Goal: Task Accomplishment & Management: Use online tool/utility

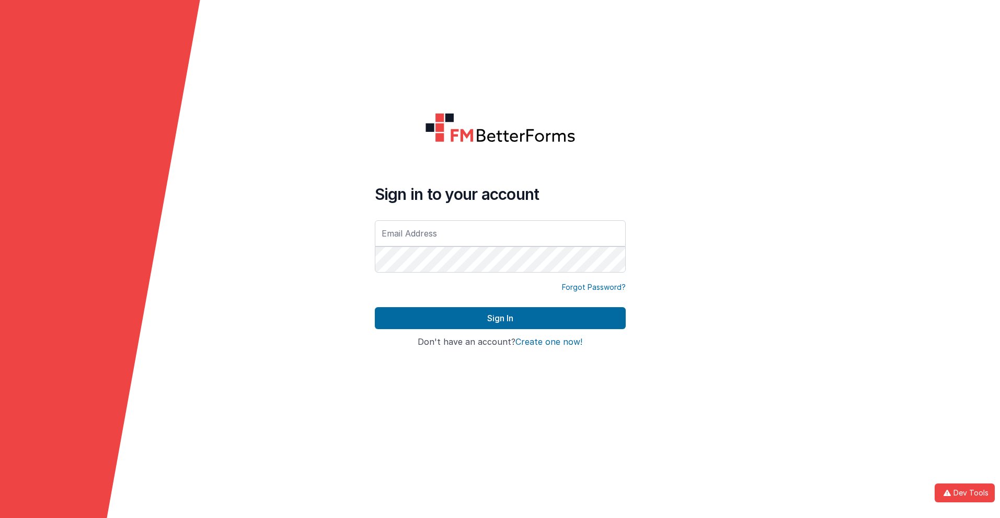
click at [500, 233] on input "text" at bounding box center [500, 233] width 251 height 26
type input "[PERSON_NAME][EMAIL_ADDRESS][DOMAIN_NAME]"
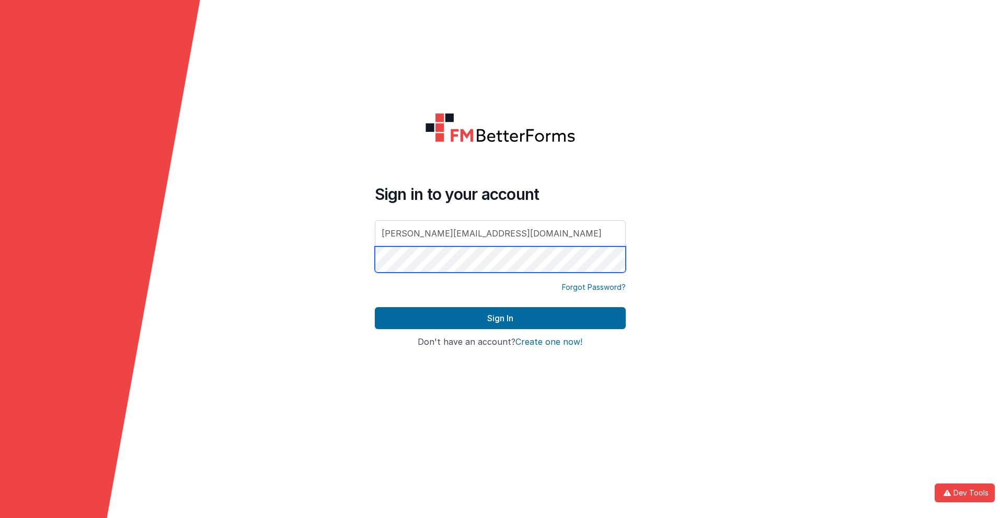
click at [375, 307] on button "Sign In" at bounding box center [500, 318] width 251 height 22
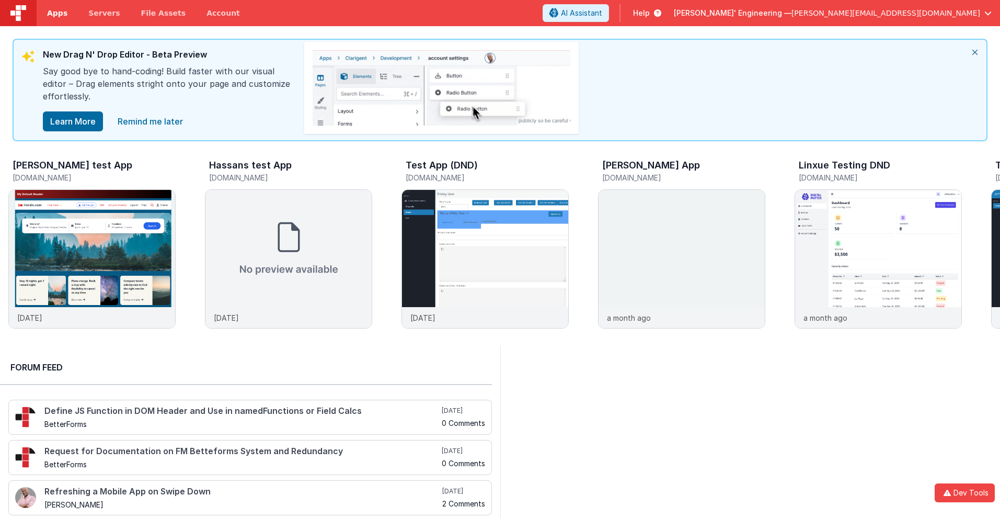
click at [57, 13] on span "Apps" at bounding box center [57, 13] width 20 height 10
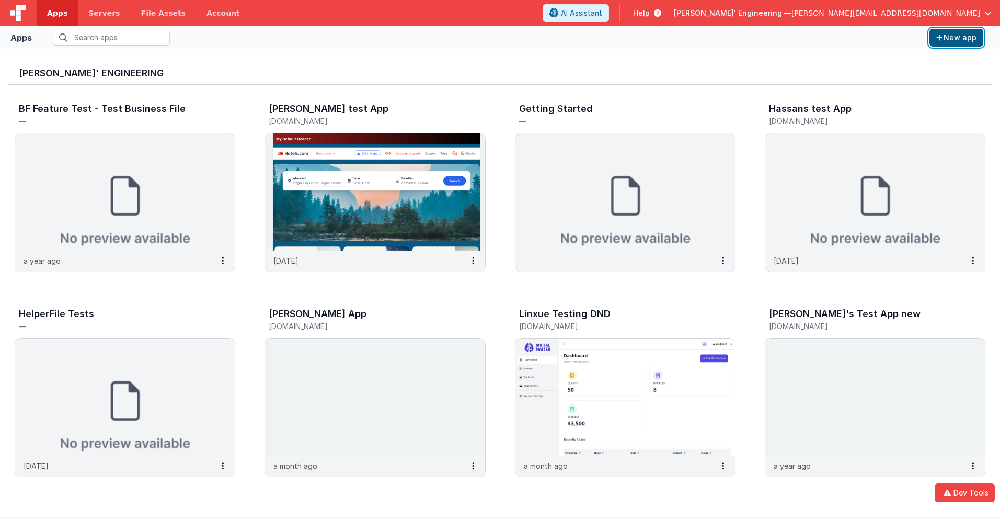
click at [956, 38] on button "New app" at bounding box center [957, 38] width 54 height 18
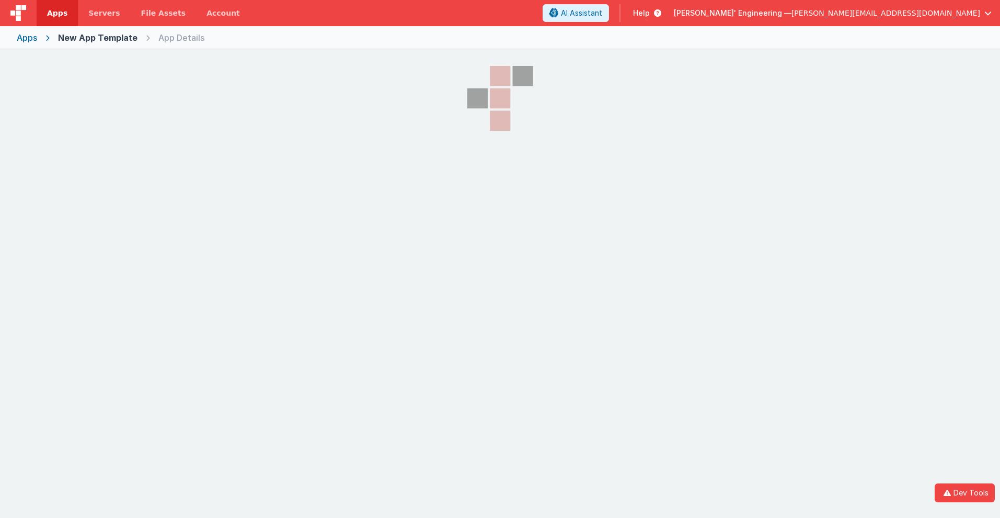
select select "[DOMAIN_NAME]"
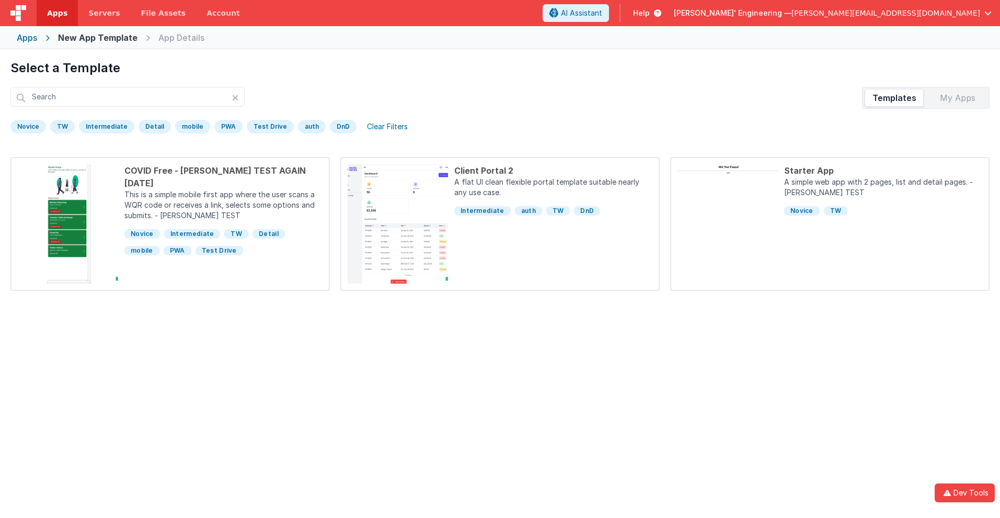
scroll to position [49, 0]
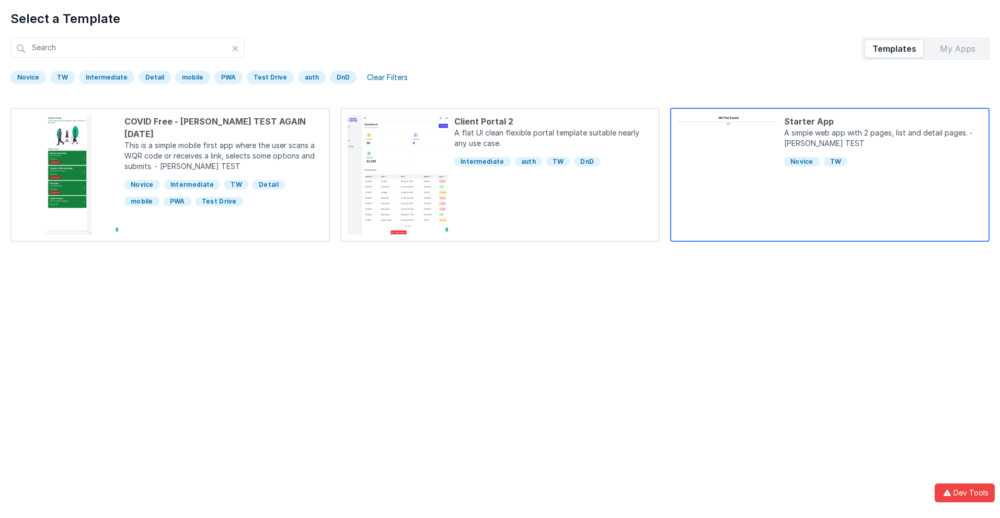
click at [883, 121] on div "Starter App" at bounding box center [883, 121] width 198 height 13
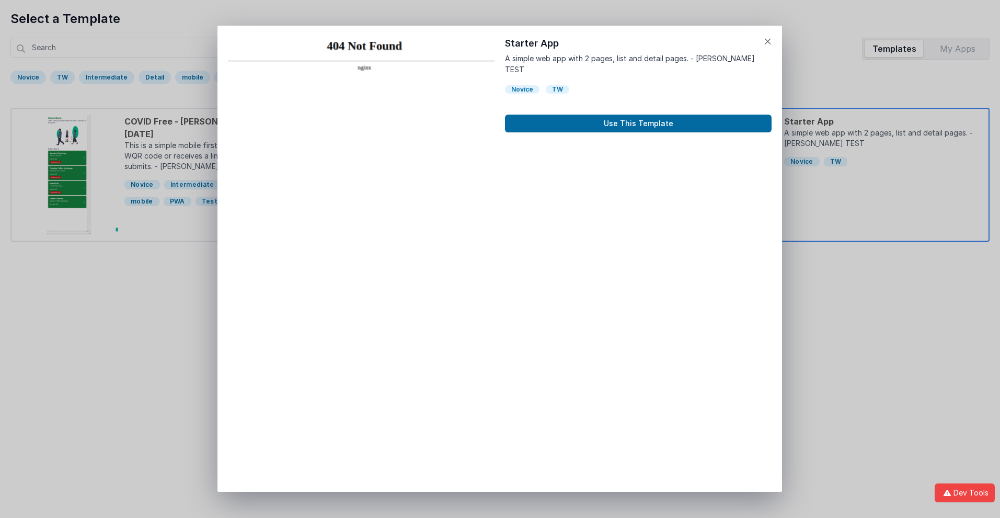
scroll to position [8, 0]
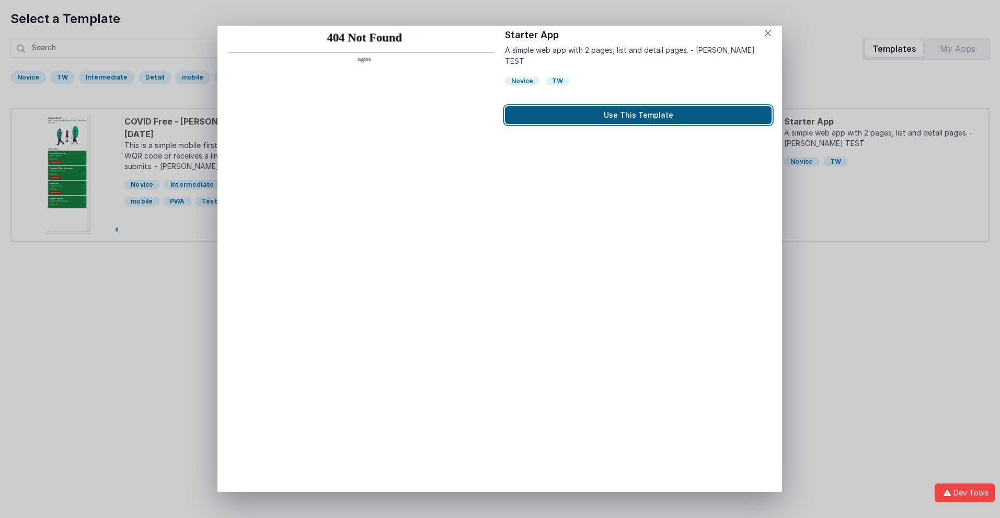
click at [638, 106] on button "Use This Template" at bounding box center [638, 115] width 267 height 18
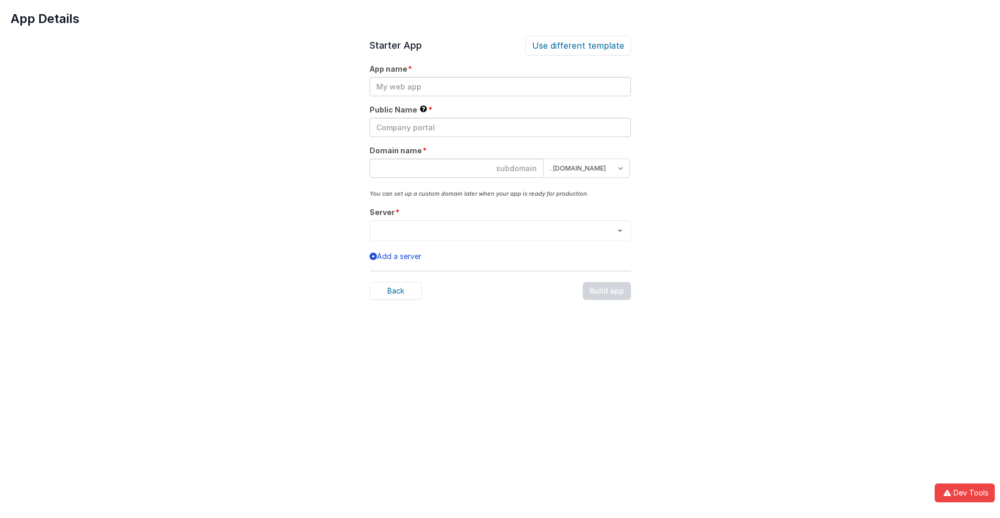
scroll to position [0, 0]
click at [500, 86] on input "text" at bounding box center [500, 86] width 261 height 19
type input "testapp131"
click at [500, 127] on input "text" at bounding box center [500, 127] width 261 height 19
type input "Test"
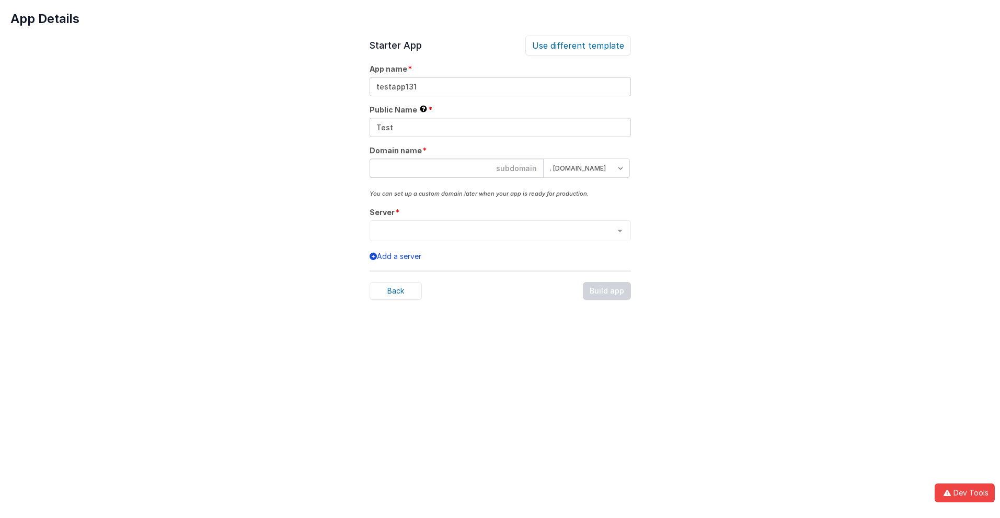
click at [456, 168] on input at bounding box center [457, 167] width 174 height 19
type input "testapp131"
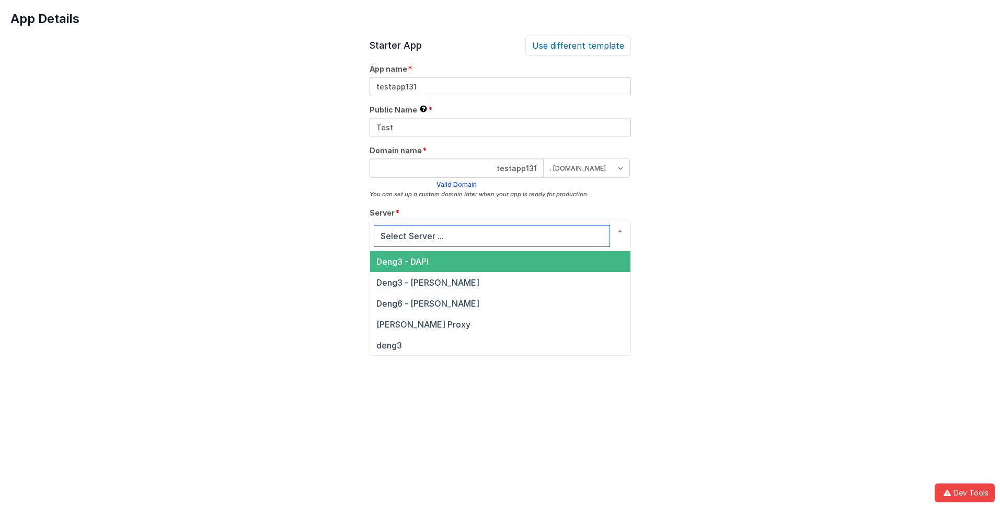
scroll to position [36, 0]
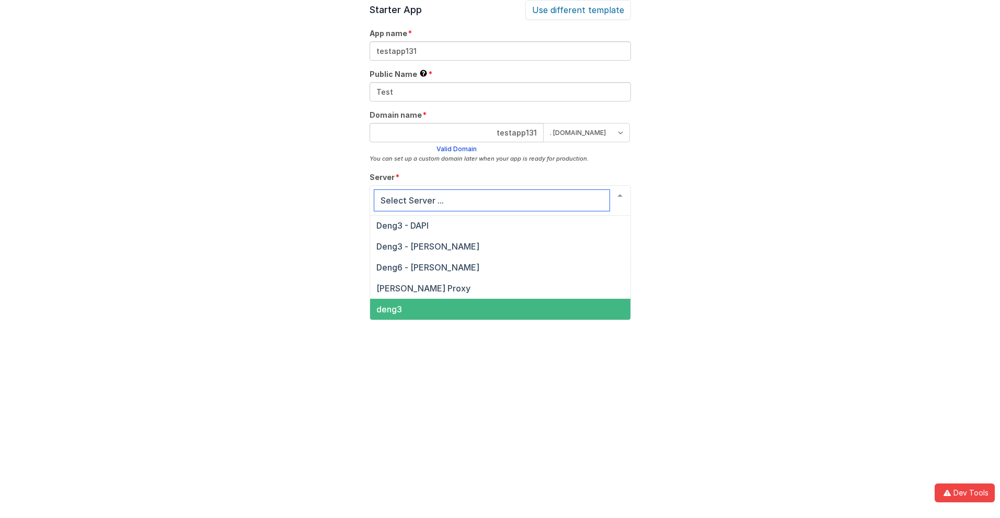
click at [388, 309] on span "deng3" at bounding box center [389, 309] width 26 height 10
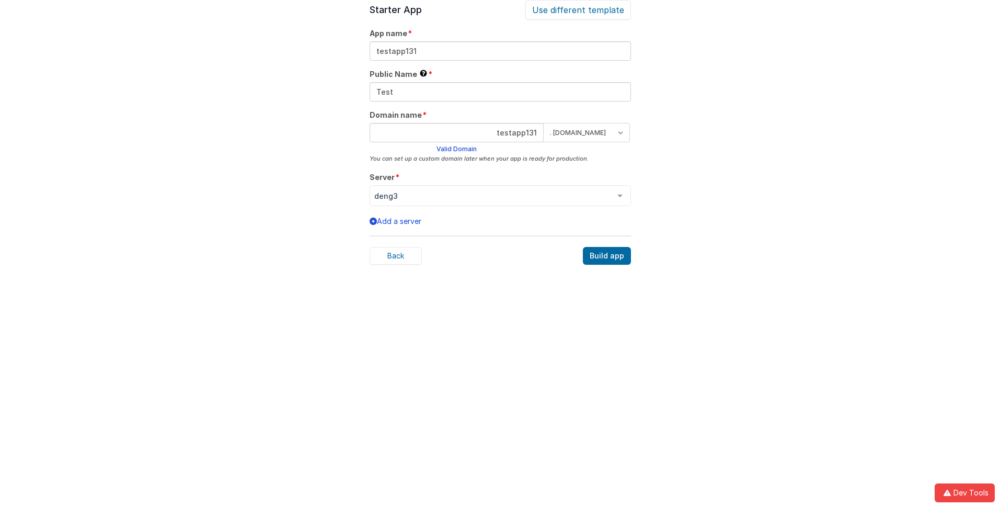
scroll to position [32, 0]
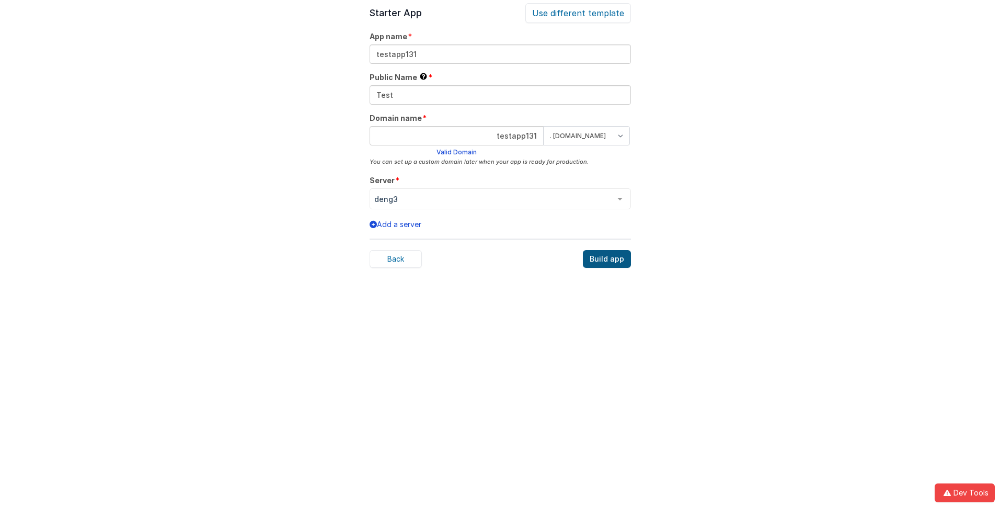
click at [607, 259] on div "Build app" at bounding box center [607, 259] width 48 height 18
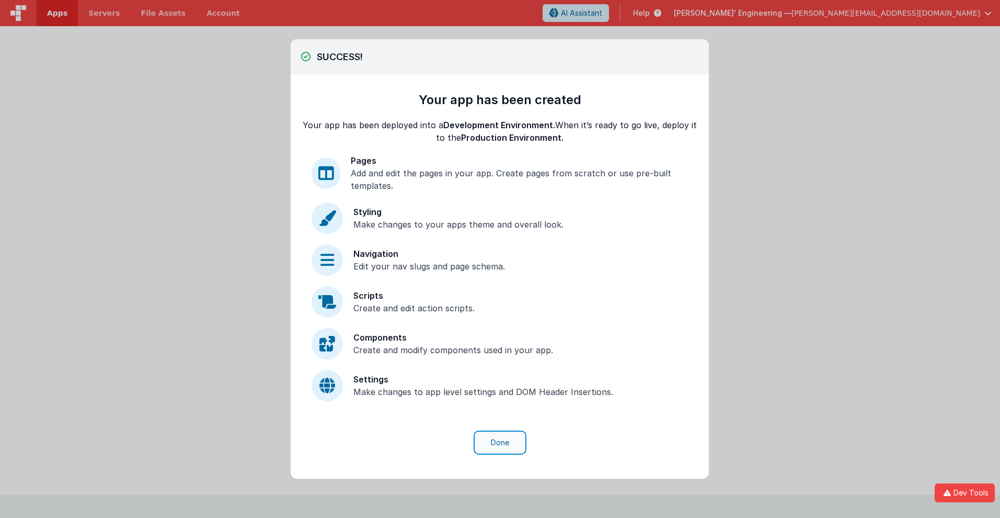
click at [500, 442] on button "Done" at bounding box center [500, 442] width 49 height 20
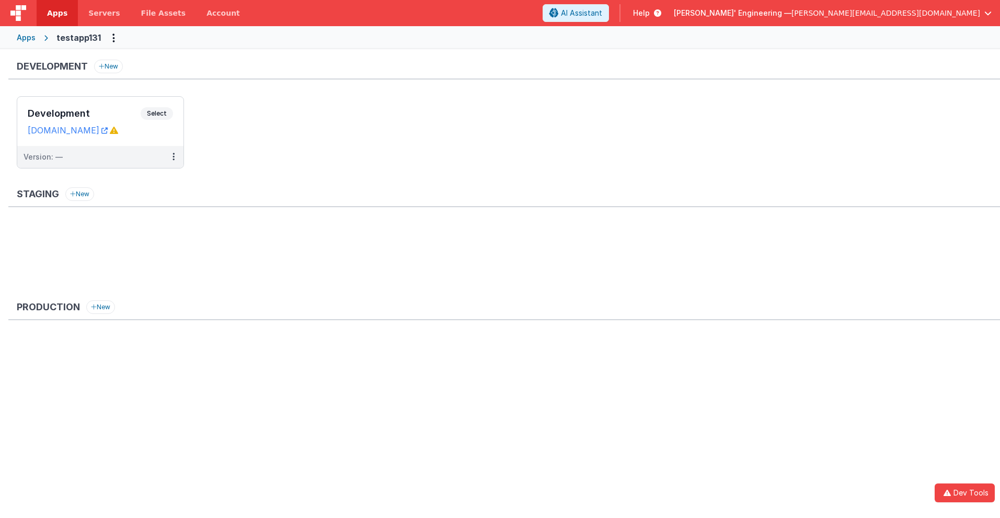
click at [57, 13] on span "Apps" at bounding box center [57, 13] width 20 height 10
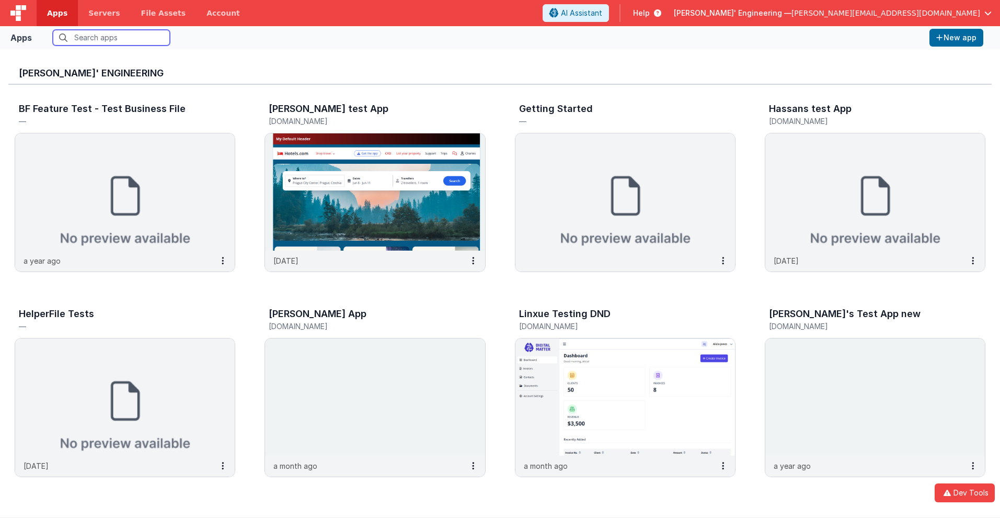
click at [111, 38] on input "text" at bounding box center [111, 38] width 117 height 16
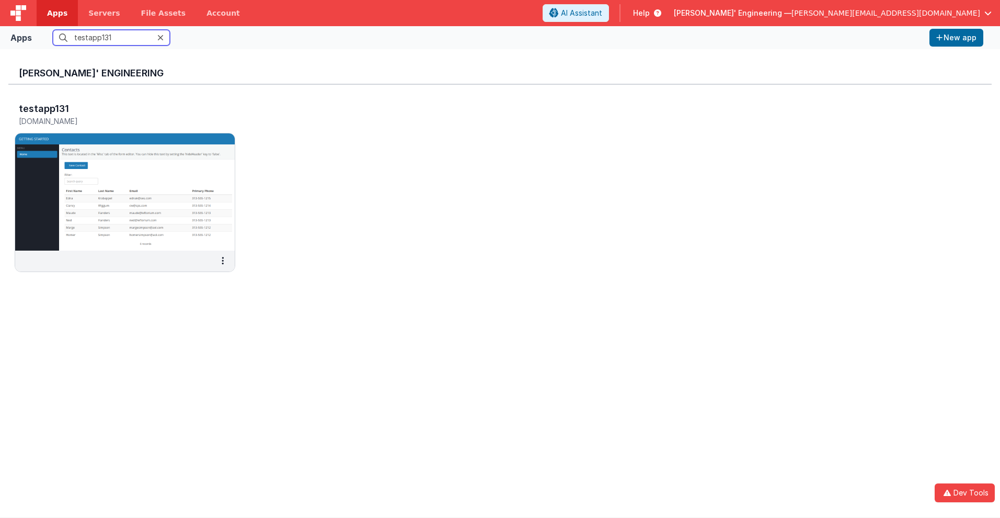
scroll to position [8, 0]
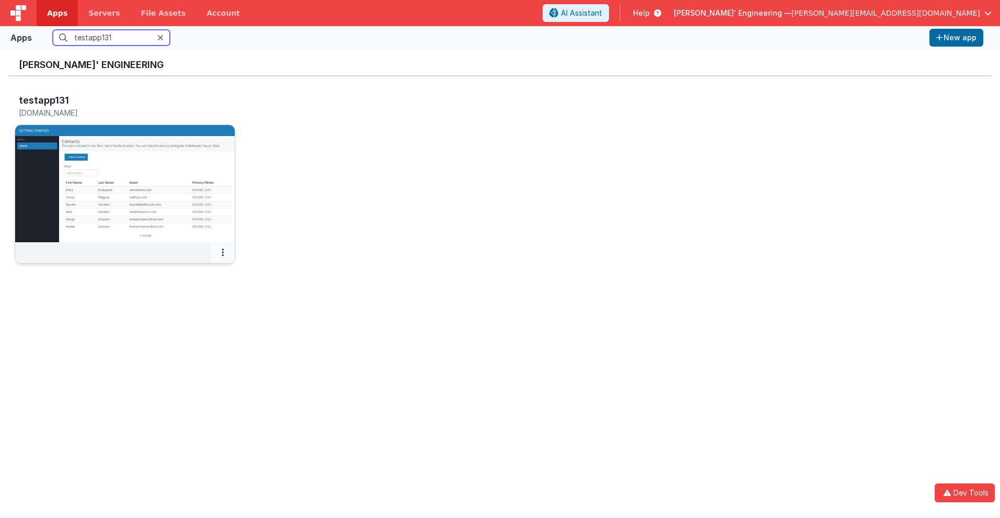
type input "testapp131"
click at [223, 252] on icon at bounding box center [223, 252] width 2 height 1
click at [198, 272] on link "Settings" at bounding box center [199, 272] width 72 height 19
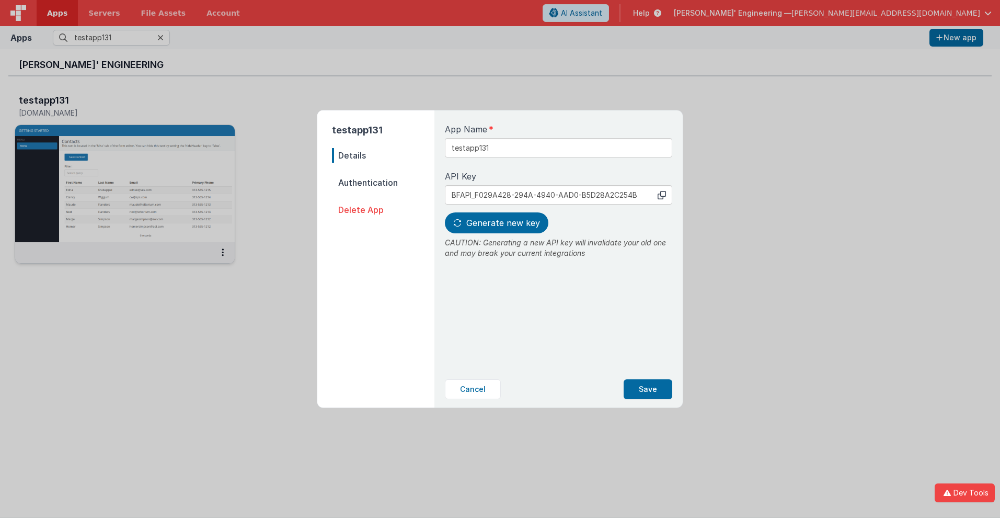
click at [383, 155] on span "Details" at bounding box center [383, 155] width 102 height 15
click at [523, 144] on input "testapp131" at bounding box center [558, 147] width 227 height 19
click at [662, 194] on icon at bounding box center [662, 195] width 8 height 8
click at [495, 223] on span "Generate new key" at bounding box center [503, 222] width 74 height 10
type input "BFAPI_FF4110F1-306E-F24E-AC53-51865171653D"
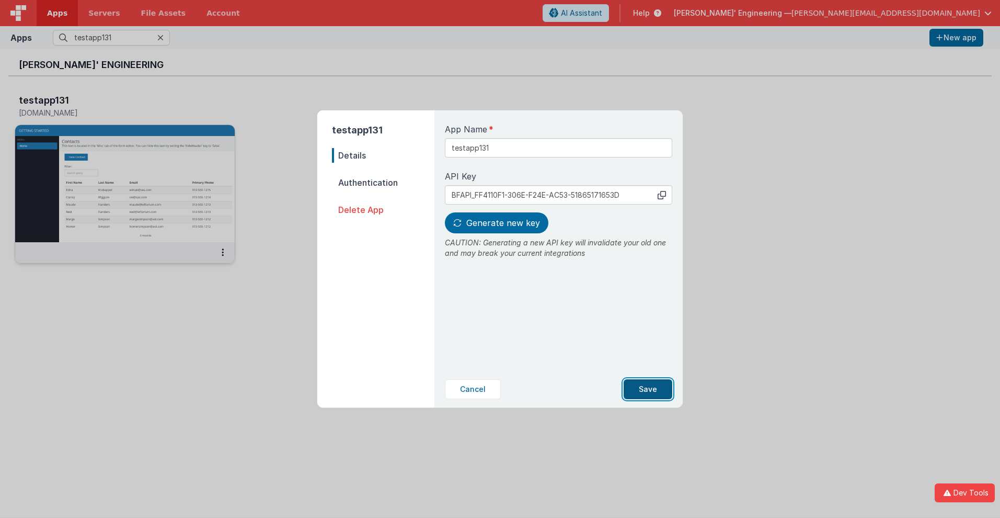
click at [648, 389] on button "Save" at bounding box center [648, 389] width 49 height 20
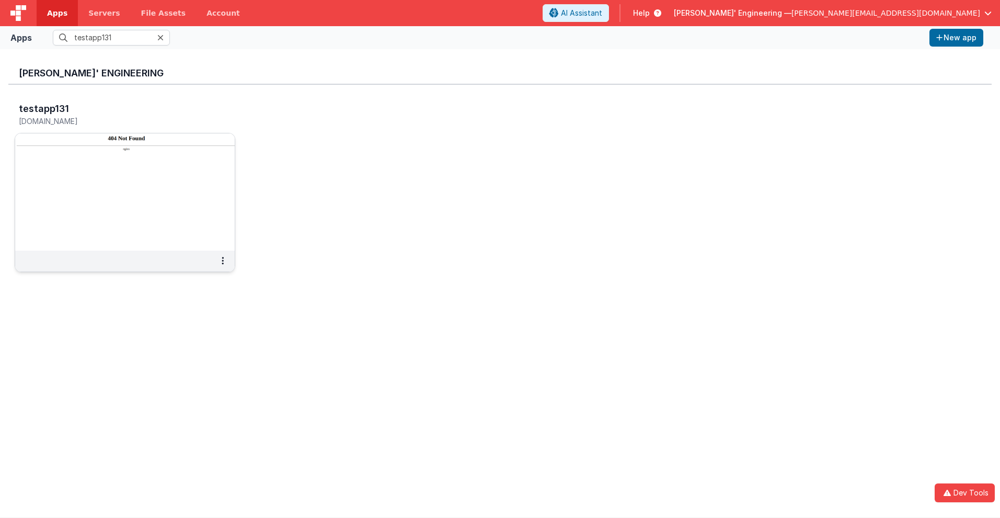
scroll to position [0, 0]
click at [43, 108] on h3 "testapp131" at bounding box center [44, 109] width 50 height 10
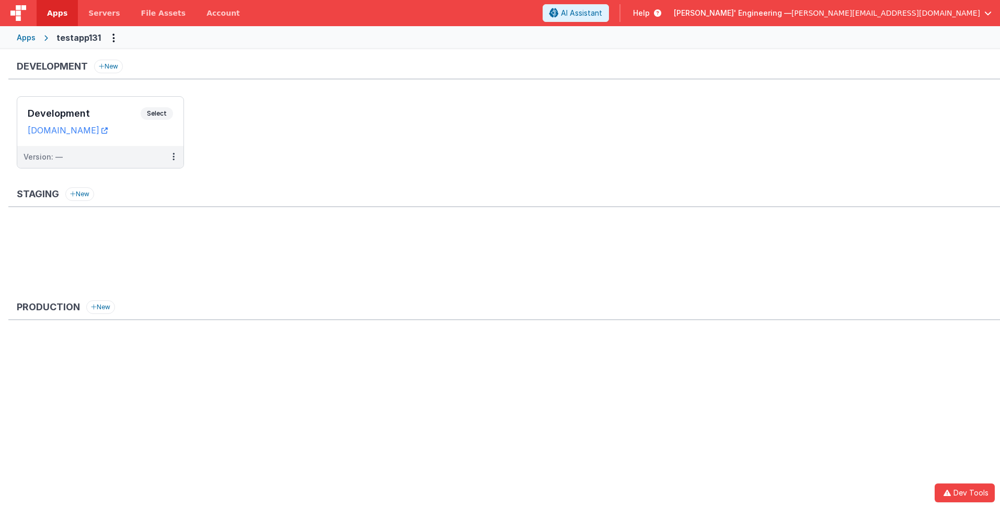
click at [57, 13] on span "Apps" at bounding box center [57, 13] width 20 height 10
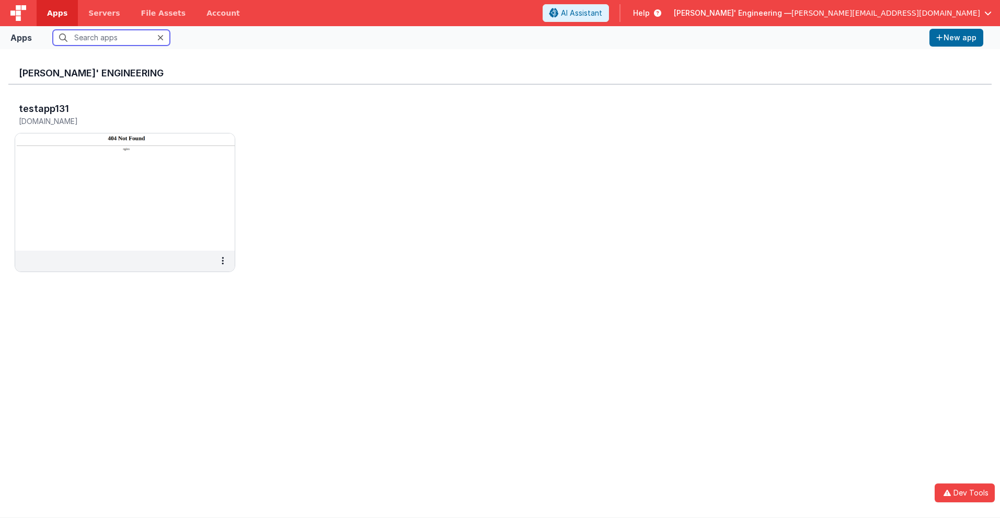
click at [111, 38] on input "text" at bounding box center [111, 38] width 117 height 16
type input "testapp131"
click at [111, 38] on input "testapp131" at bounding box center [111, 38] width 117 height 16
click at [114, 121] on h5 "[DOMAIN_NAME]" at bounding box center [114, 121] width 190 height 8
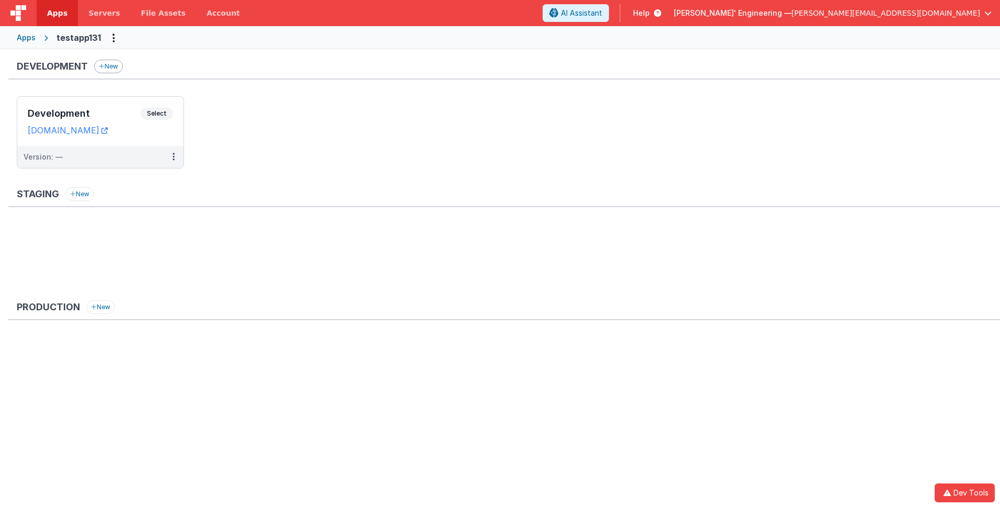
click at [109, 66] on button "New" at bounding box center [108, 67] width 29 height 14
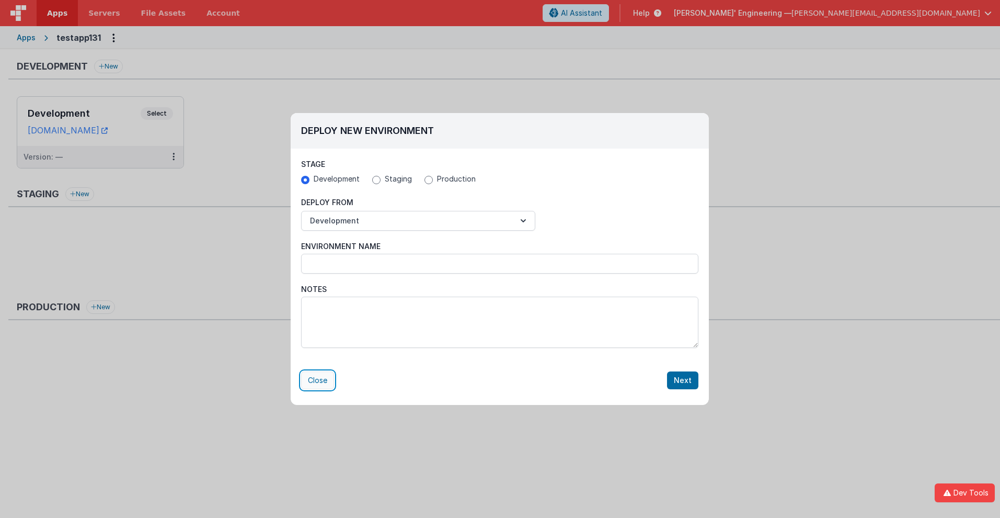
click at [317, 380] on button "Close" at bounding box center [317, 380] width 33 height 18
radio input "false"
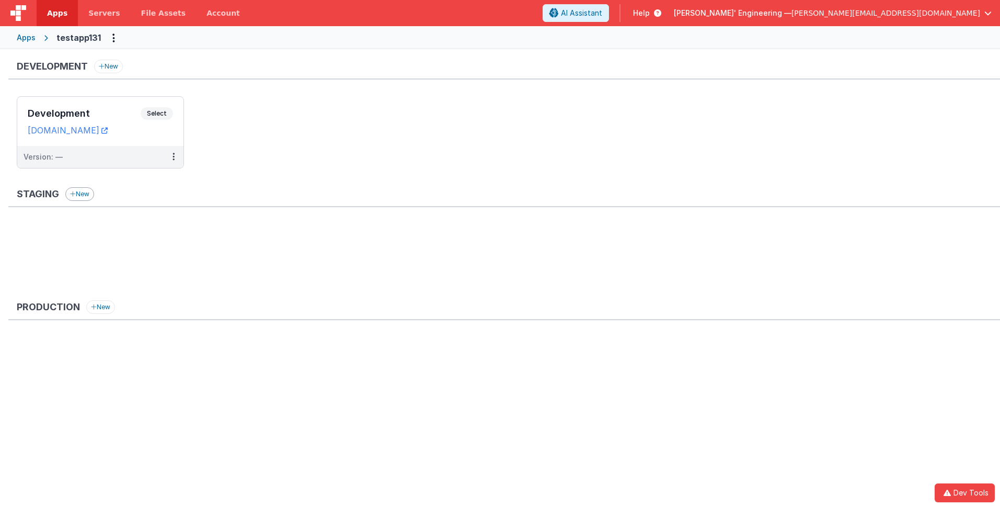
click at [69, 189] on button "New" at bounding box center [79, 194] width 29 height 14
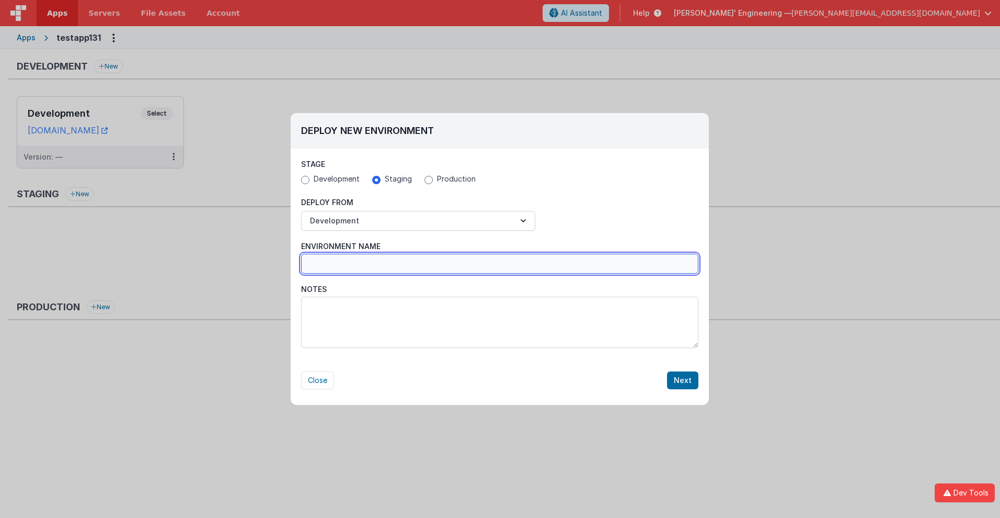
click at [500, 263] on input "Environment Name" at bounding box center [499, 264] width 397 height 20
type input "Staging_"
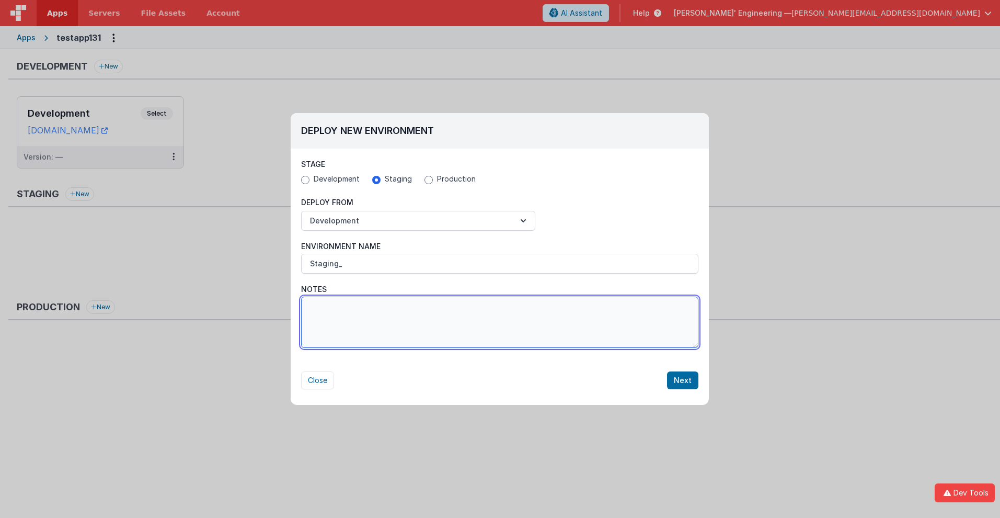
click at [500, 322] on textarea "Notes" at bounding box center [499, 321] width 397 height 51
type textarea "Test notes 123"
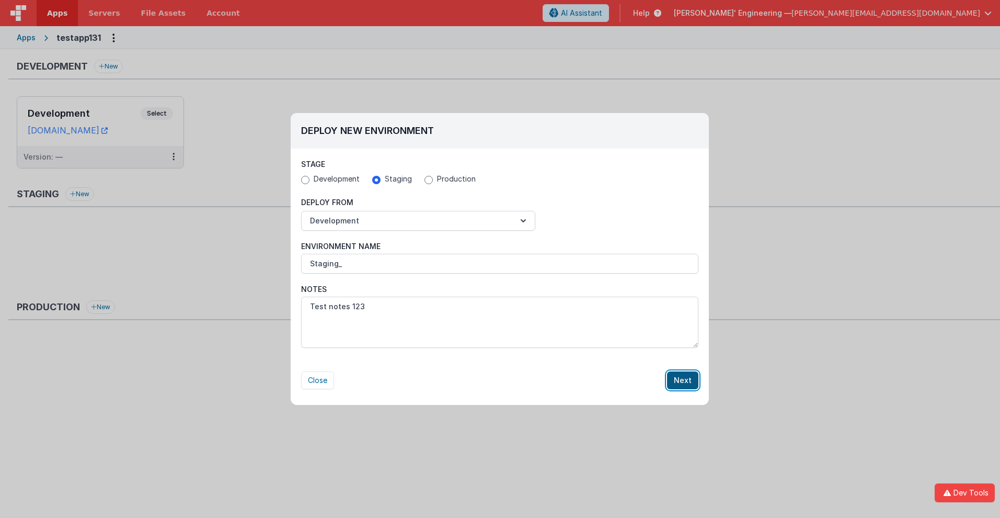
click at [683, 380] on button "Next" at bounding box center [682, 380] width 31 height 18
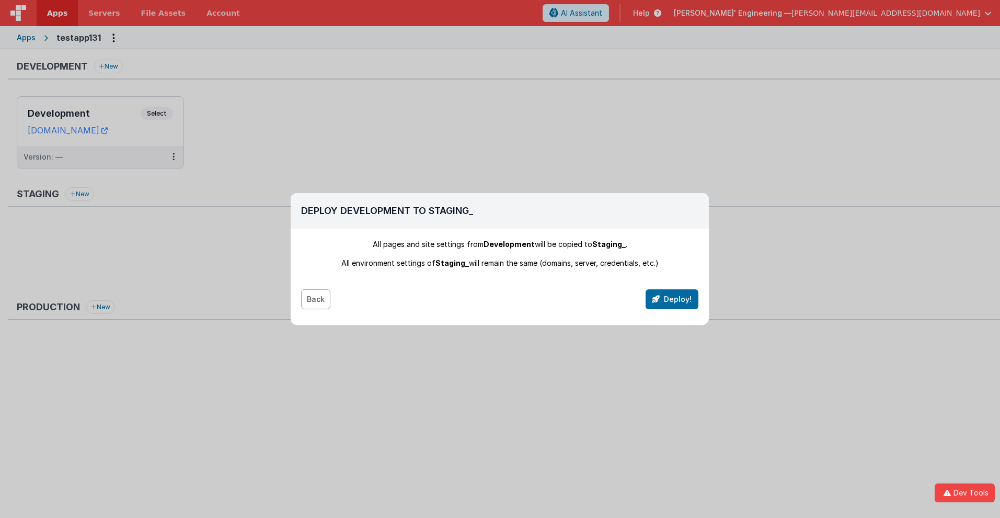
click at [315, 299] on button "Back" at bounding box center [315, 299] width 29 height 20
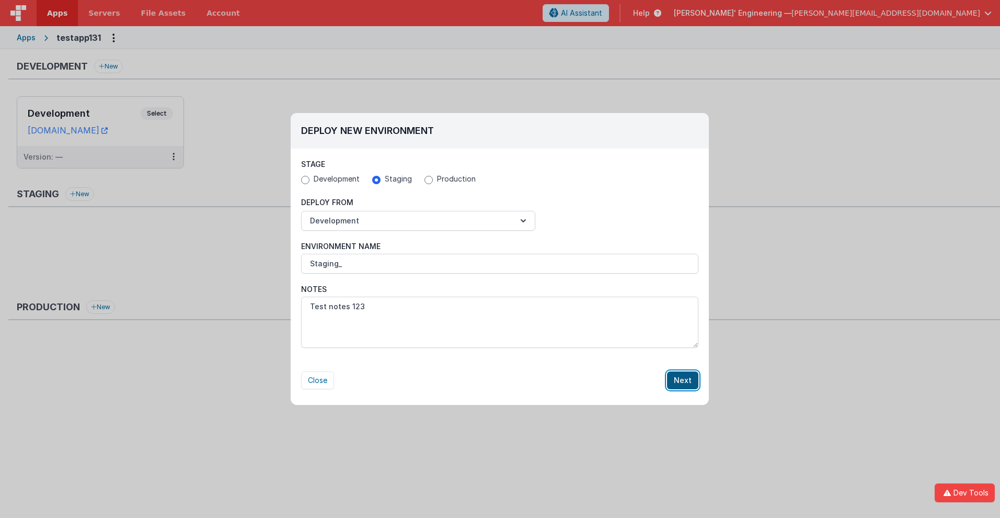
click at [683, 380] on button "Next" at bounding box center [682, 380] width 31 height 18
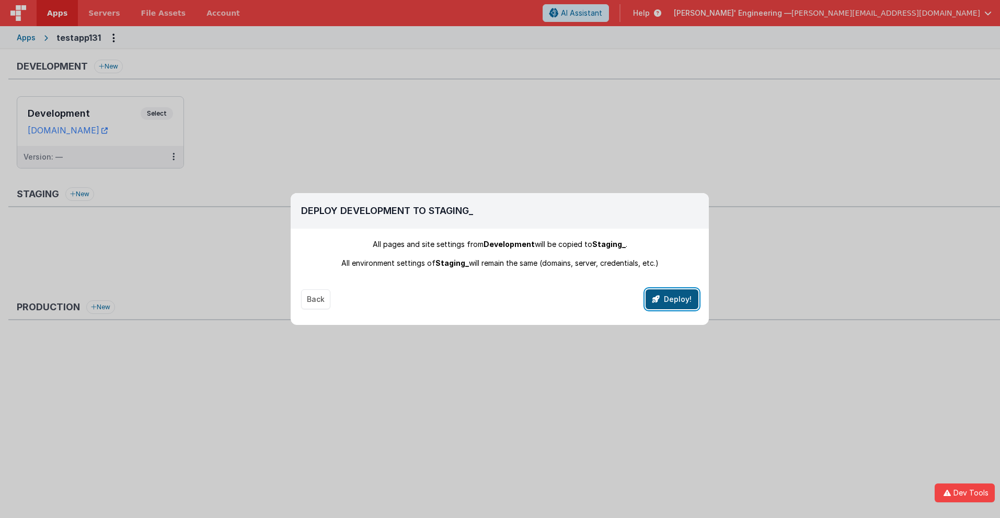
click at [672, 299] on button "Deploy!" at bounding box center [672, 299] width 53 height 20
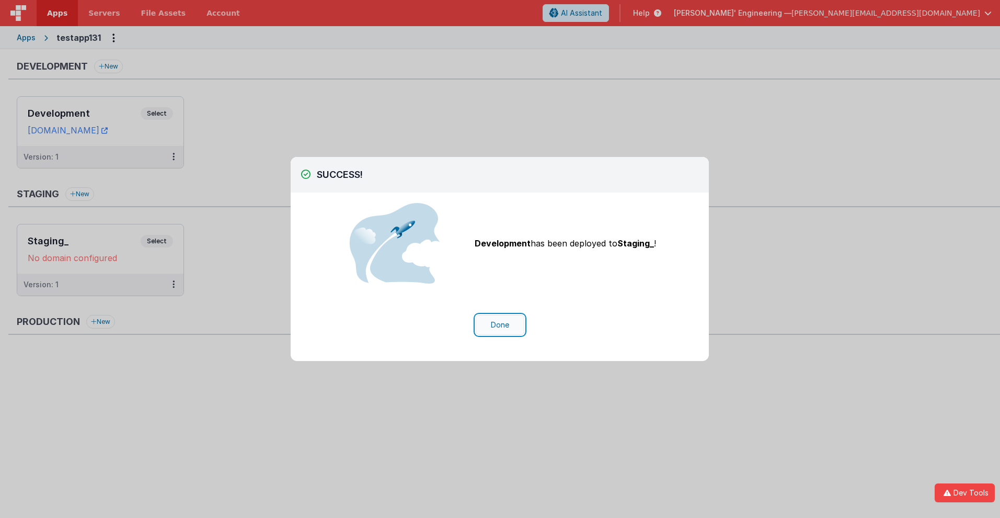
click at [500, 325] on button "Done" at bounding box center [500, 325] width 49 height 20
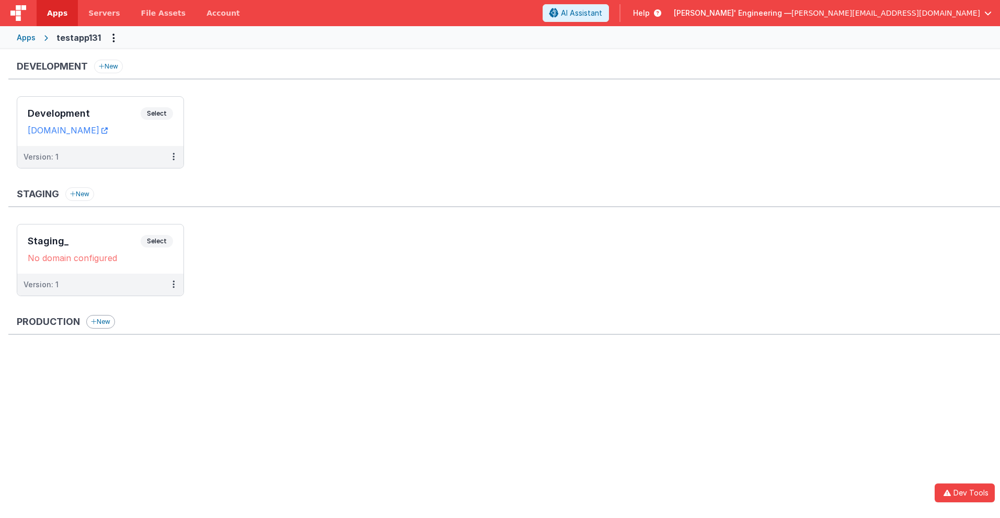
click at [101, 322] on button "New" at bounding box center [100, 322] width 29 height 14
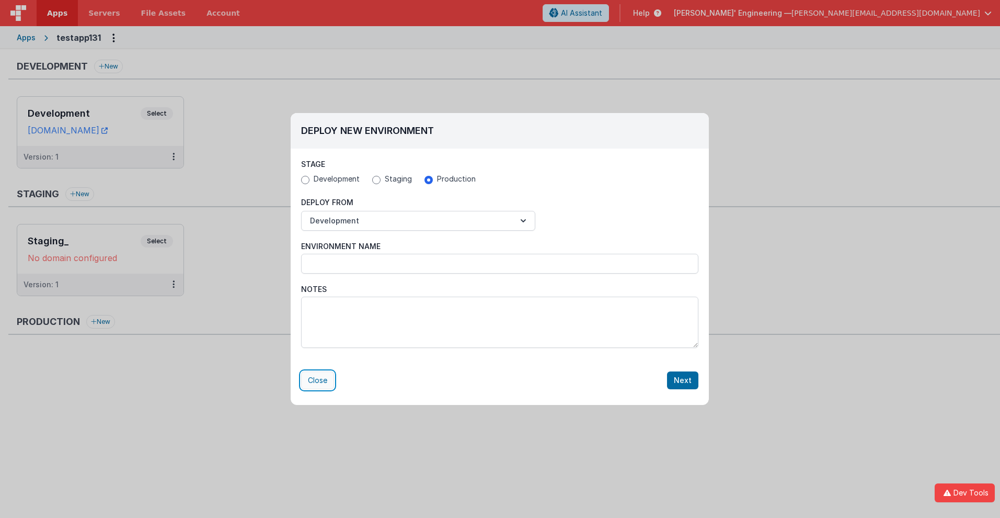
click at [317, 380] on button "Close" at bounding box center [317, 380] width 33 height 18
radio input "false"
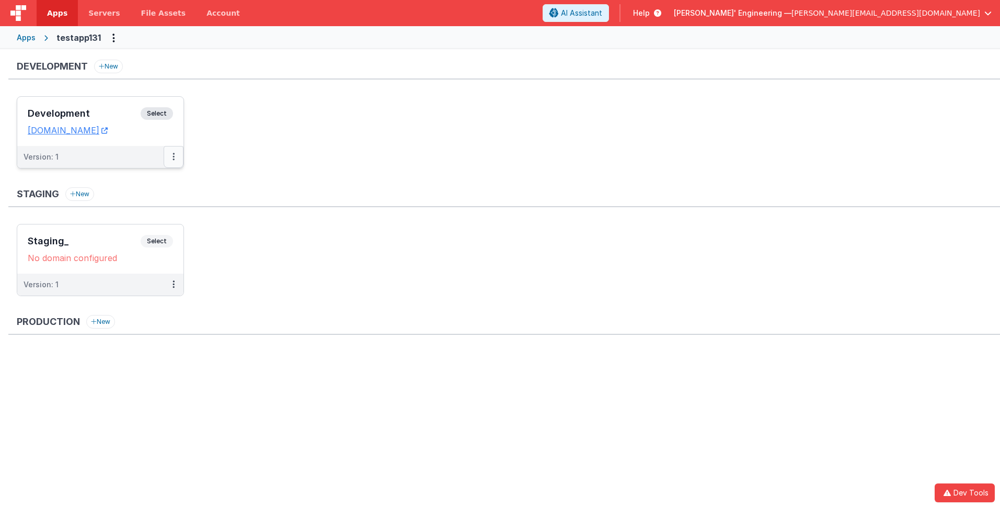
click at [173, 156] on icon at bounding box center [174, 156] width 2 height 1
click at [137, 180] on link "Edit" at bounding box center [137, 180] width 92 height 19
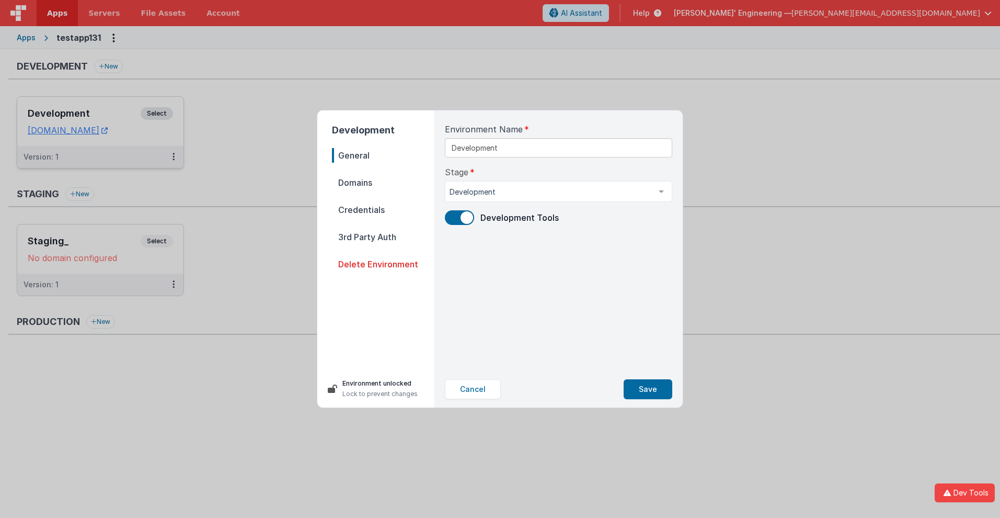
click at [383, 182] on span "Domains" at bounding box center [383, 182] width 102 height 15
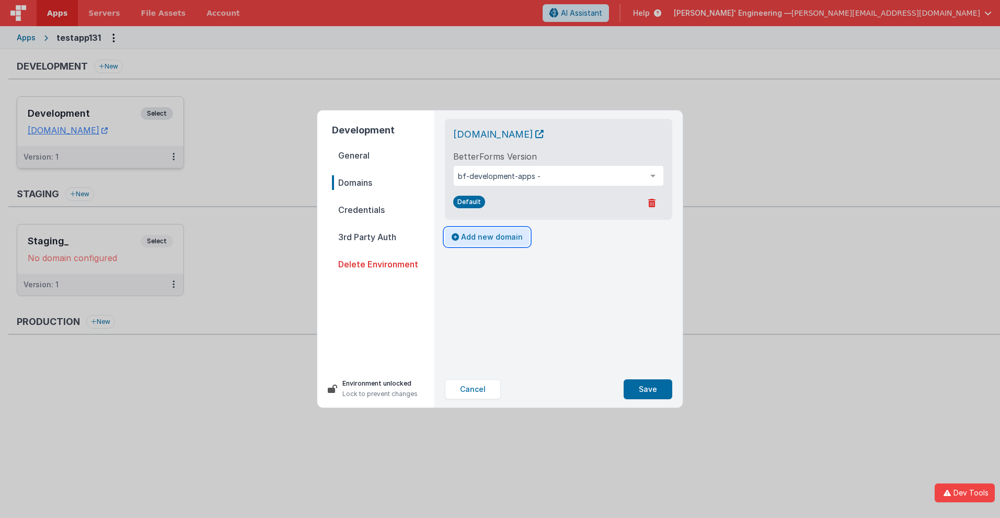
click at [486, 237] on button "Add new domain" at bounding box center [487, 237] width 85 height 18
select select "[DOMAIN_NAME]"
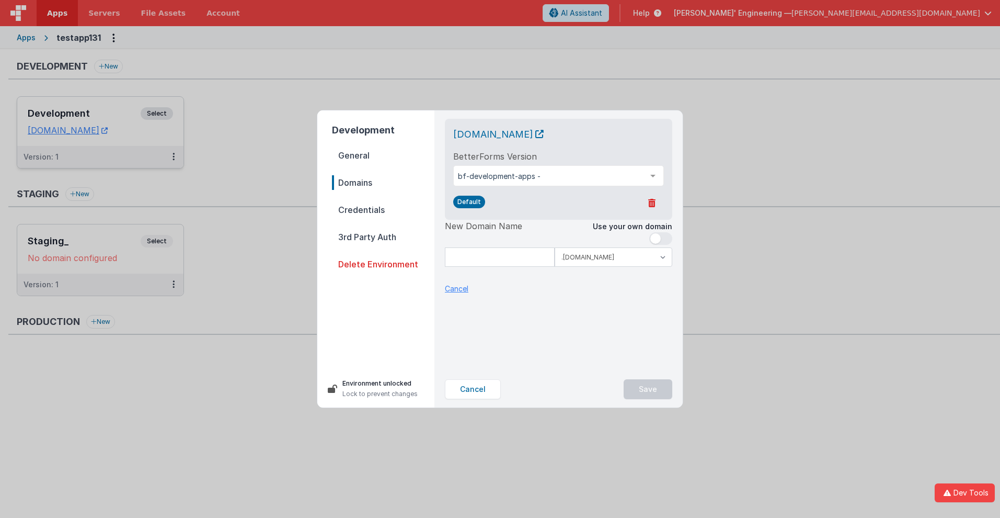
click at [456, 288] on p "Cancel" at bounding box center [457, 288] width 24 height 11
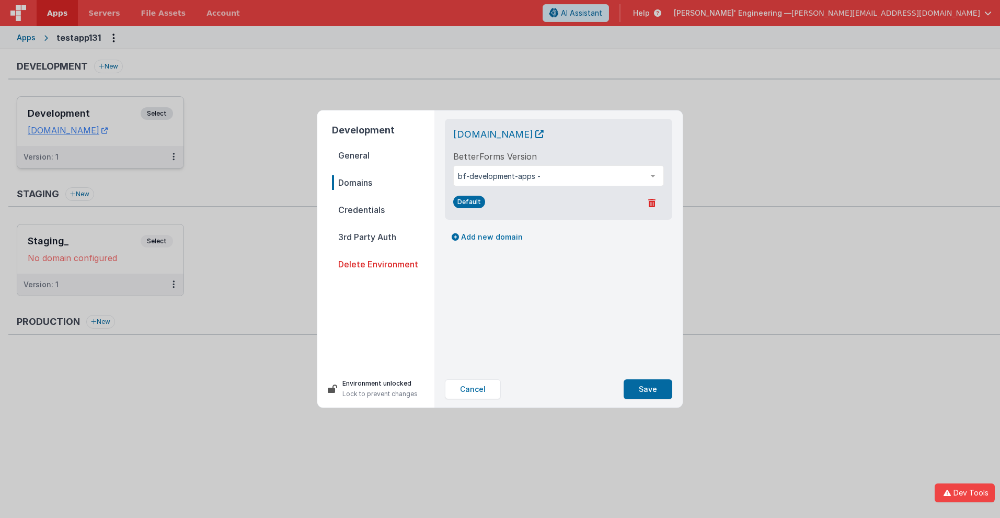
click at [383, 210] on span "Credentials" at bounding box center [383, 209] width 102 height 15
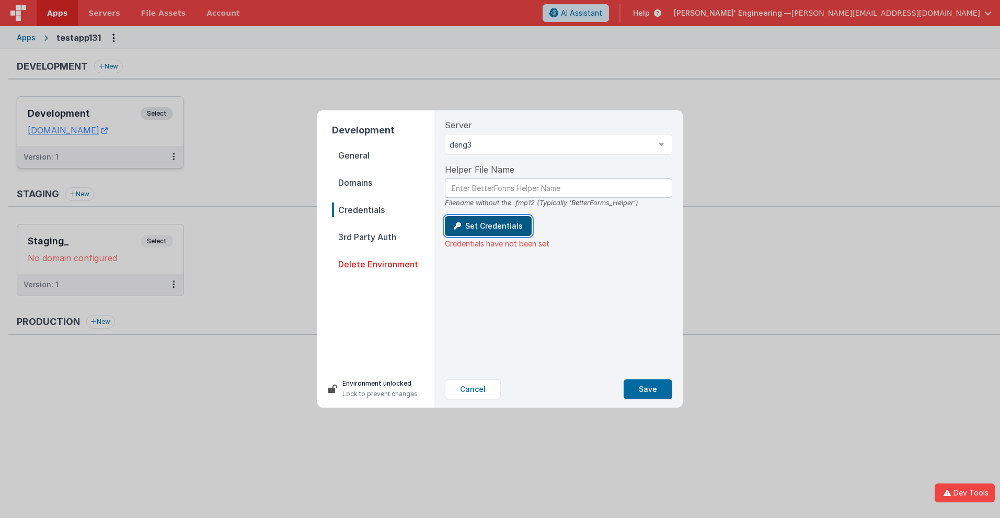
click at [486, 226] on button "Set Credentials" at bounding box center [488, 226] width 87 height 20
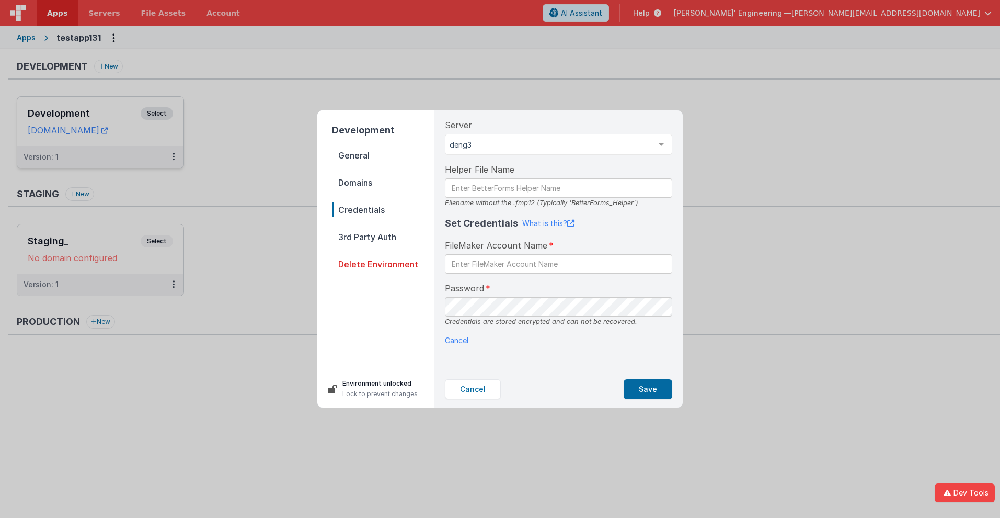
click at [450, 334] on div "Set Credentials What is this? FileMaker Account Name Password Credentials are s…" at bounding box center [558, 281] width 227 height 130
click at [558, 263] on input "text" at bounding box center [558, 263] width 227 height 19
type input "test"
click at [648, 389] on button "Save" at bounding box center [648, 389] width 49 height 20
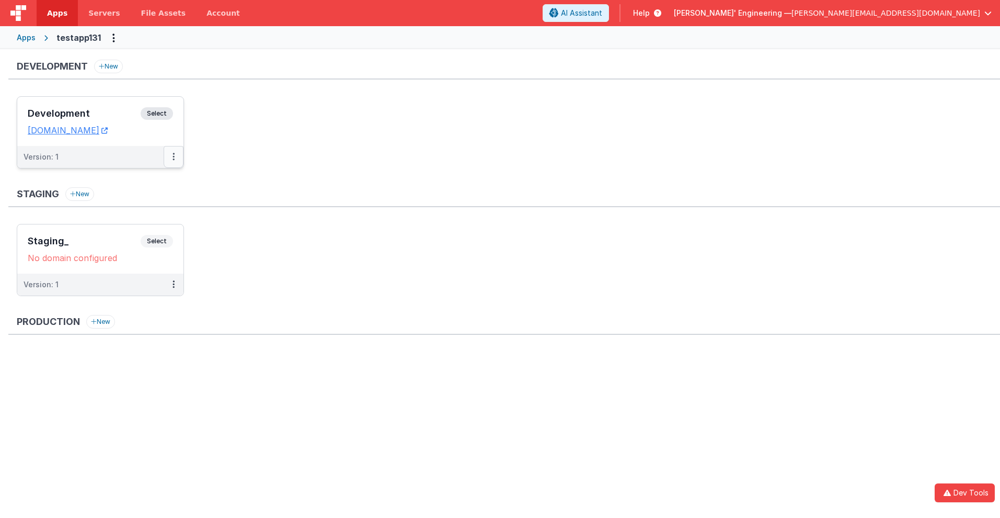
click at [173, 156] on icon at bounding box center [174, 156] width 2 height 1
click at [137, 199] on link "Deploy..." at bounding box center [137, 199] width 92 height 19
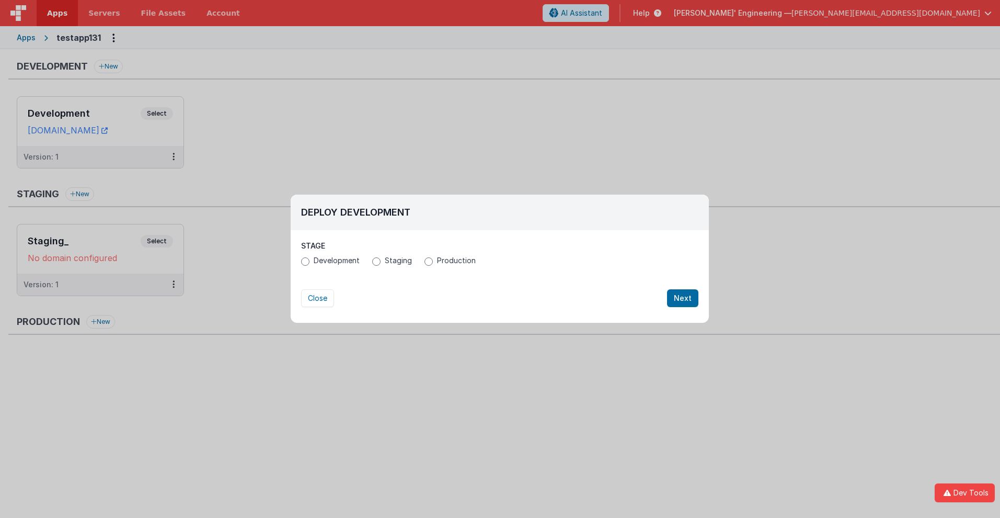
click at [454, 260] on span "Production" at bounding box center [456, 260] width 39 height 10
click at [433, 260] on input "Production" at bounding box center [429, 261] width 8 height 8
radio input "true"
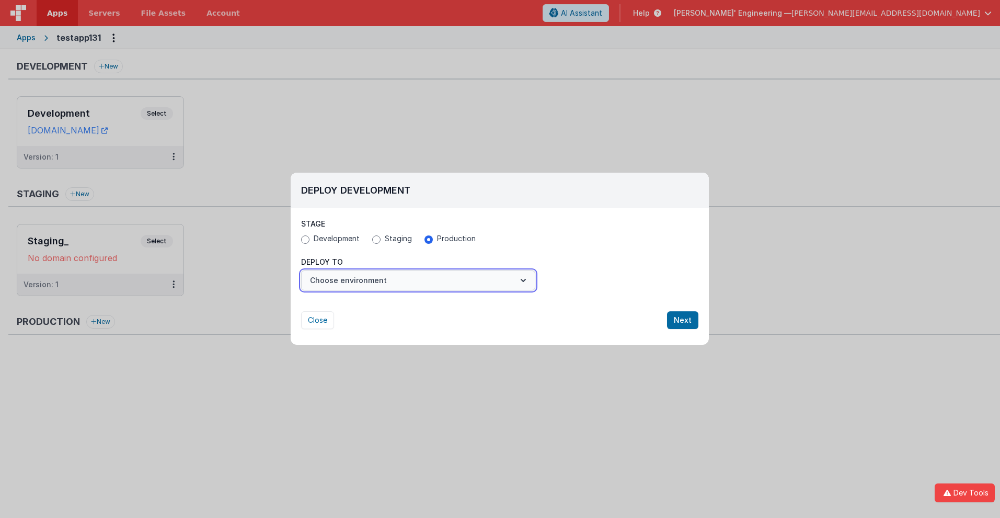
click at [418, 280] on button "Choose environment" at bounding box center [418, 280] width 234 height 20
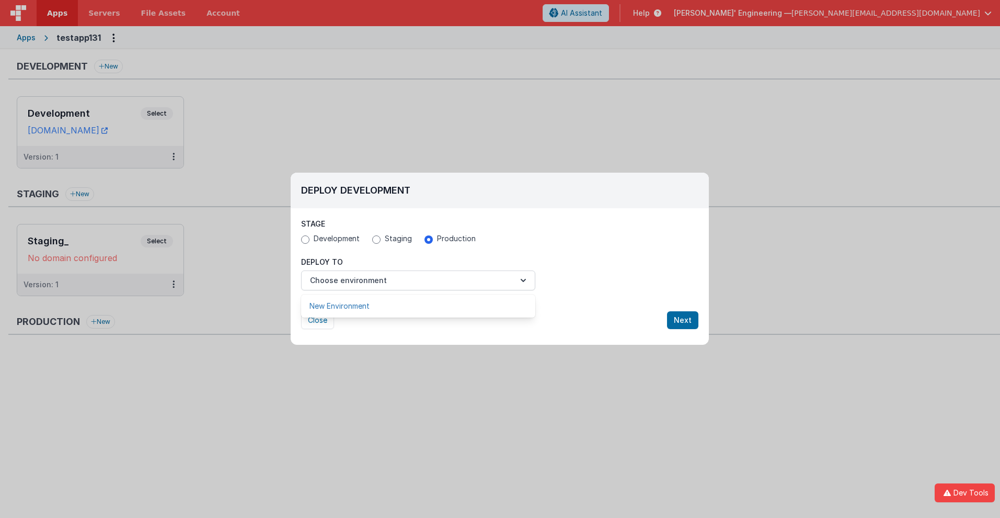
click at [418, 306] on link "New Environment" at bounding box center [418, 305] width 234 height 19
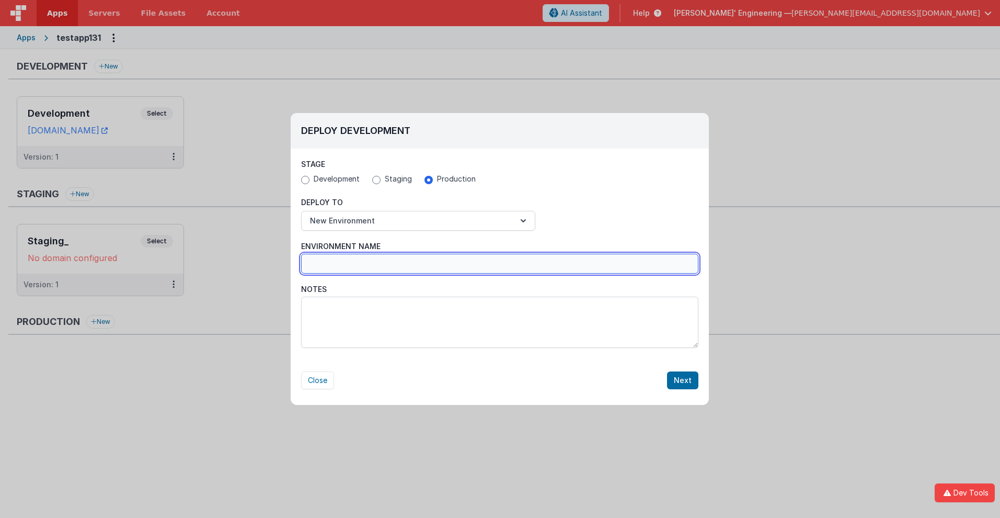
click at [500, 263] on input "Environment Name" at bounding box center [499, 264] width 397 height 20
type input "Production_"
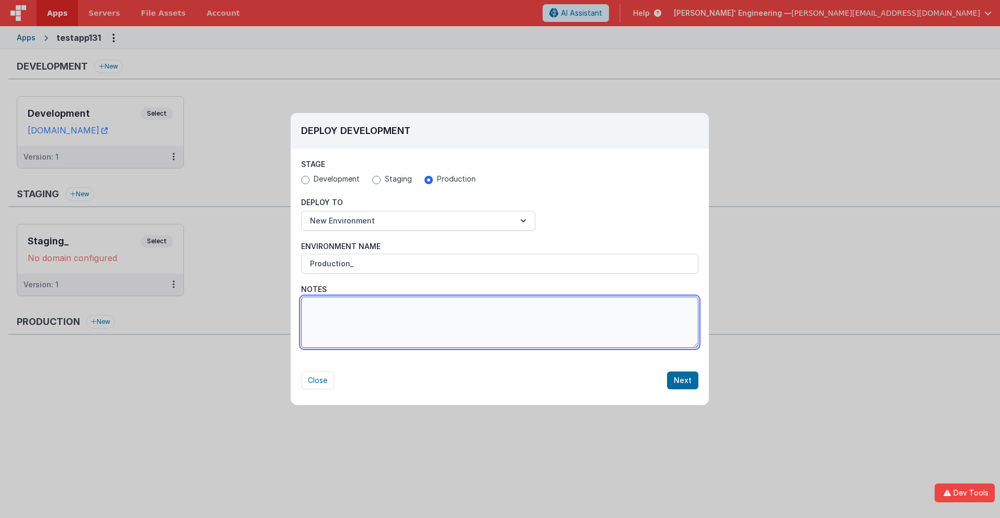
click at [500, 322] on textarea "Notes" at bounding box center [499, 321] width 397 height 51
type textarea "Test notes 123"
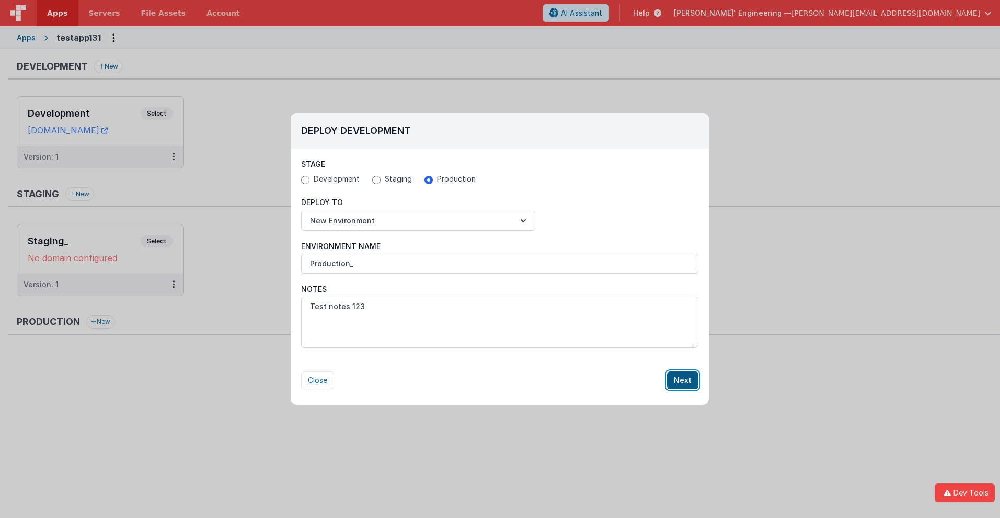
click at [683, 380] on button "Next" at bounding box center [682, 380] width 31 height 18
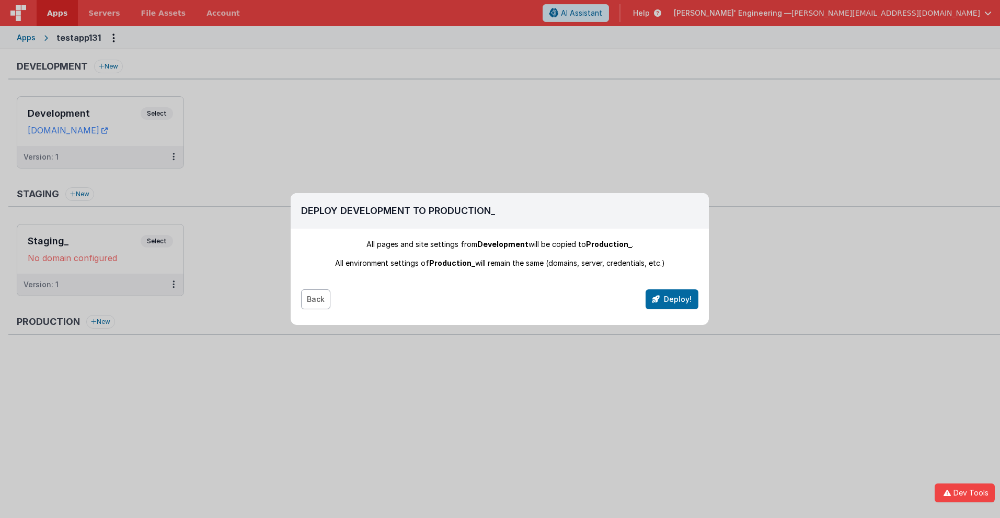
click at [315, 299] on button "Back" at bounding box center [315, 299] width 29 height 20
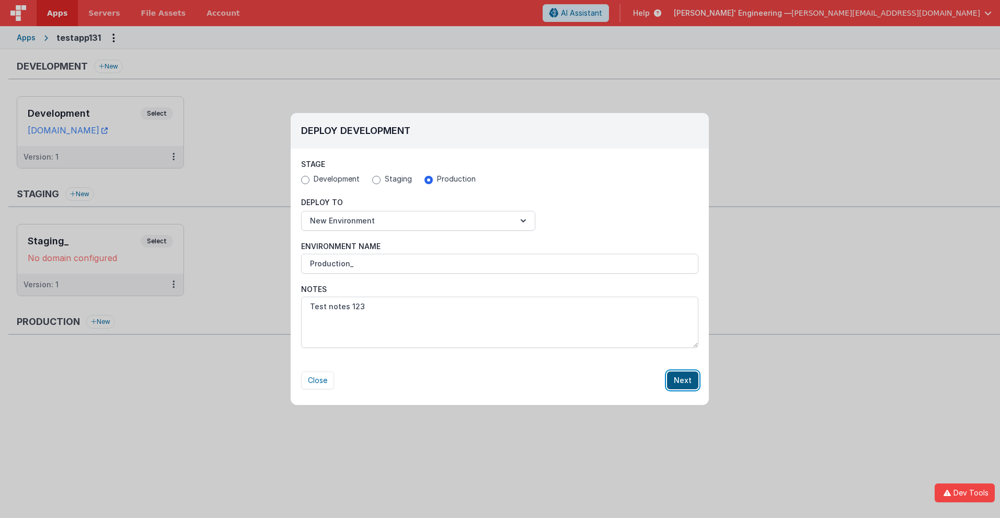
click at [683, 380] on button "Next" at bounding box center [682, 380] width 31 height 18
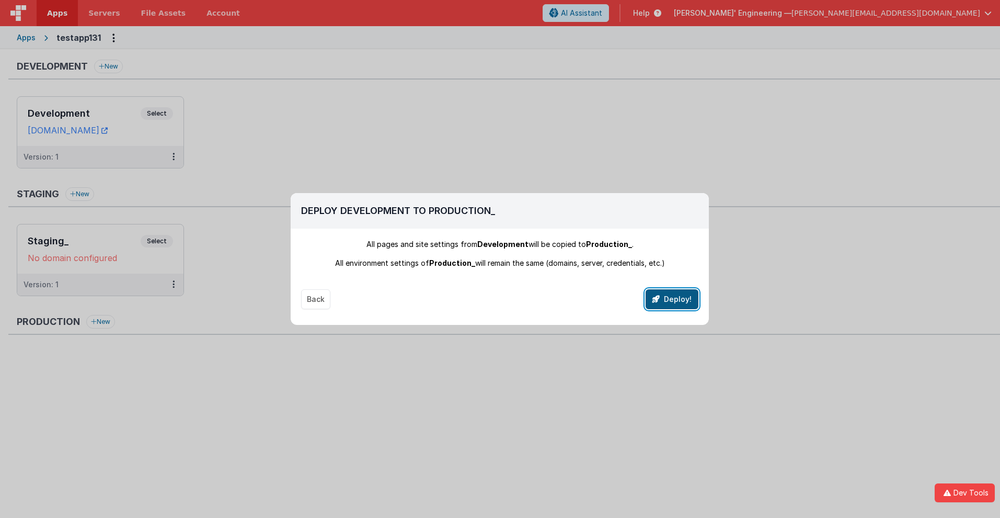
click at [672, 299] on button "Deploy!" at bounding box center [672, 299] width 53 height 20
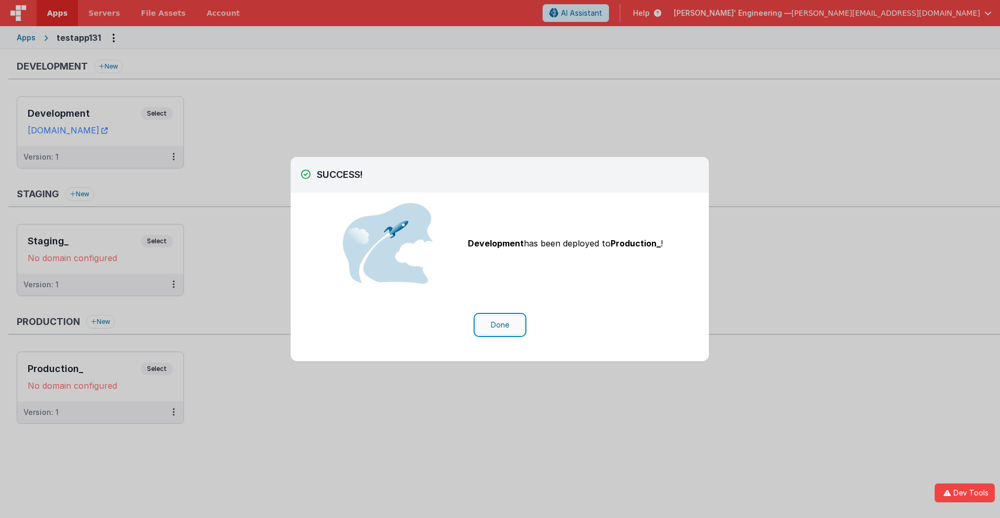
click at [500, 325] on button "Done" at bounding box center [500, 325] width 49 height 20
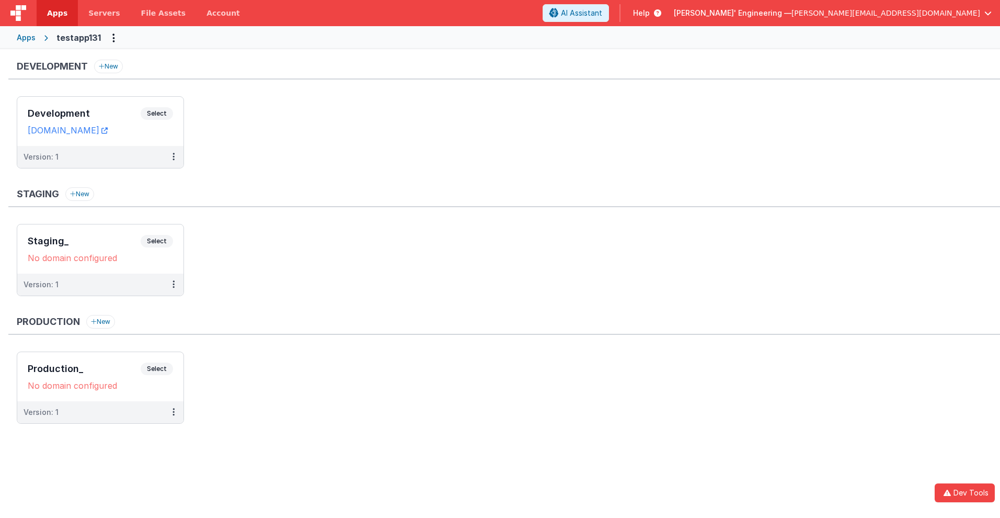
click at [211, 288] on ul "Staging_ Select URLs No domain configured Version: 1" at bounding box center [508, 265] width 983 height 83
